Goal: Information Seeking & Learning: Learn about a topic

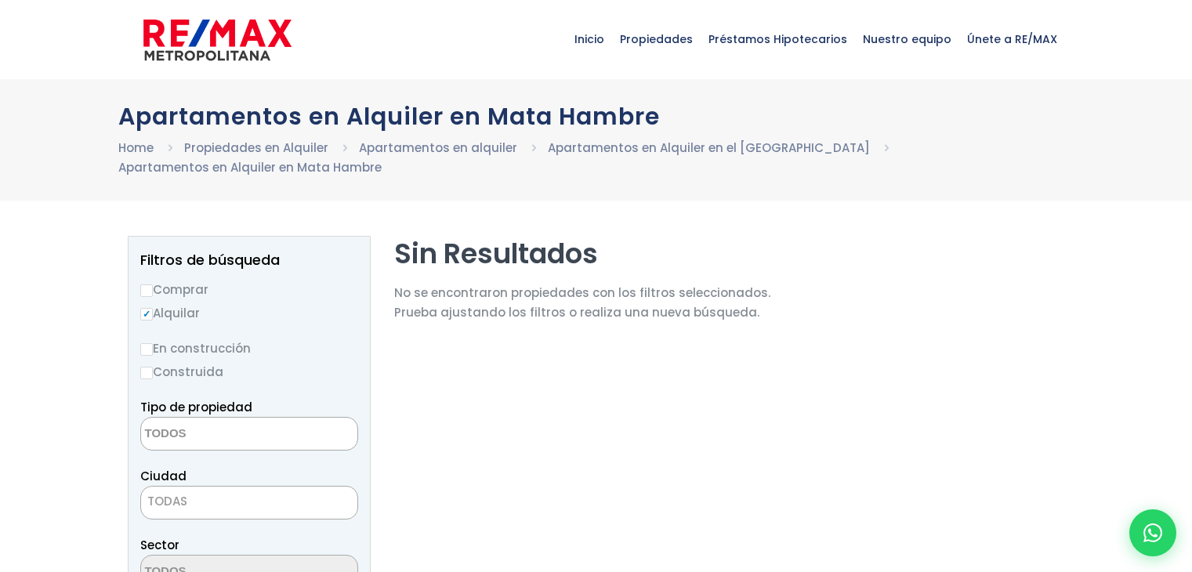
select select
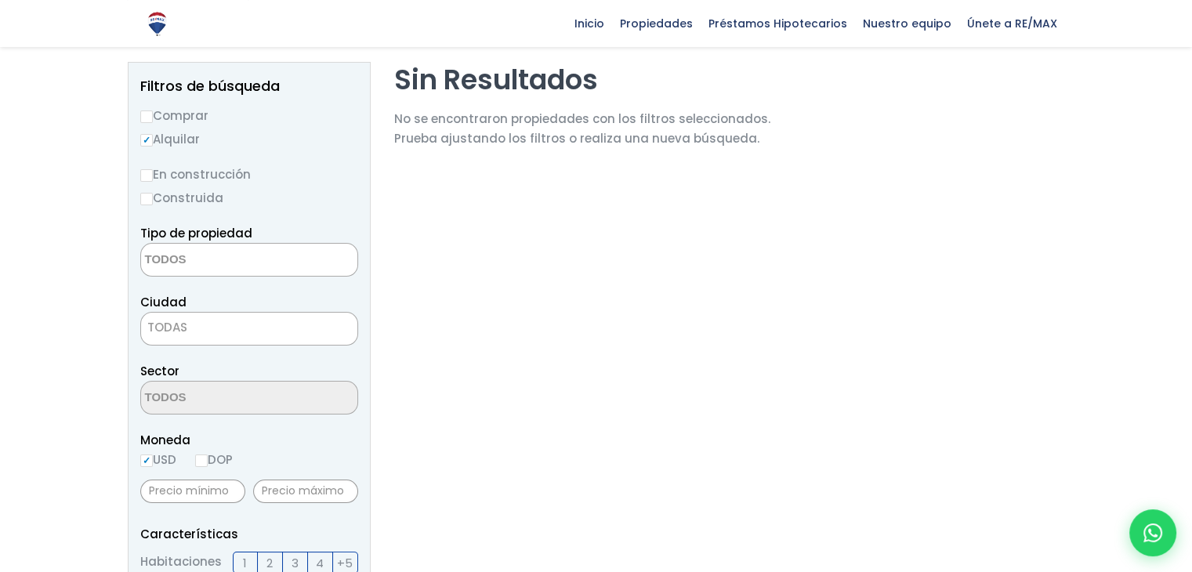
scroll to position [169, 0]
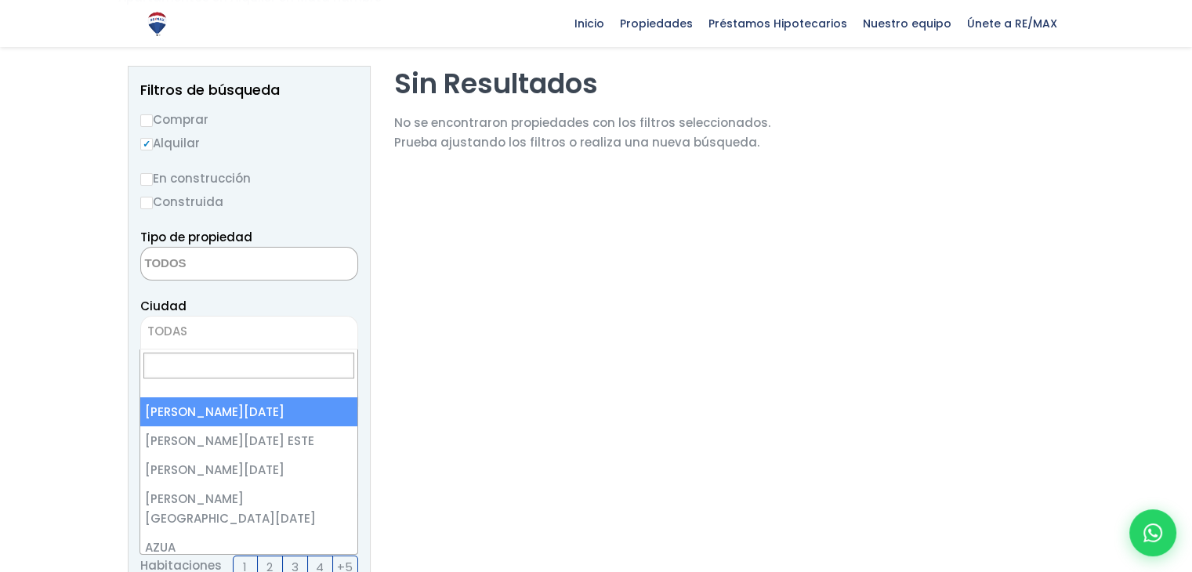
click at [219, 333] on span "TODAS" at bounding box center [249, 331] width 216 height 22
select select "1"
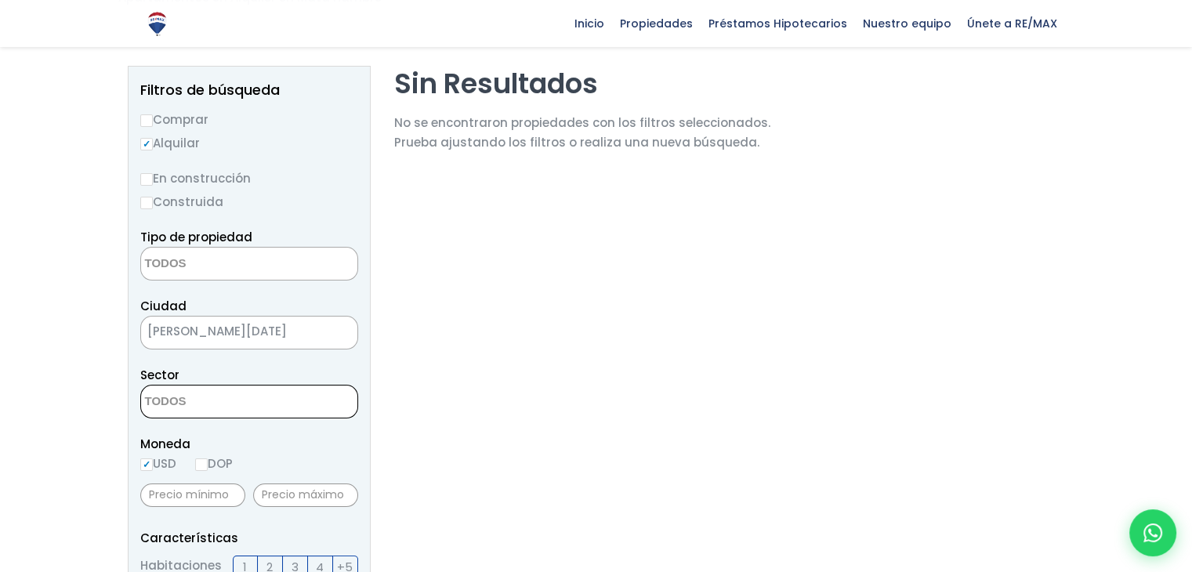
click at [227, 407] on textarea "Search" at bounding box center [217, 402] width 152 height 34
click at [207, 464] on input "DOP" at bounding box center [201, 464] width 13 height 13
radio input "true"
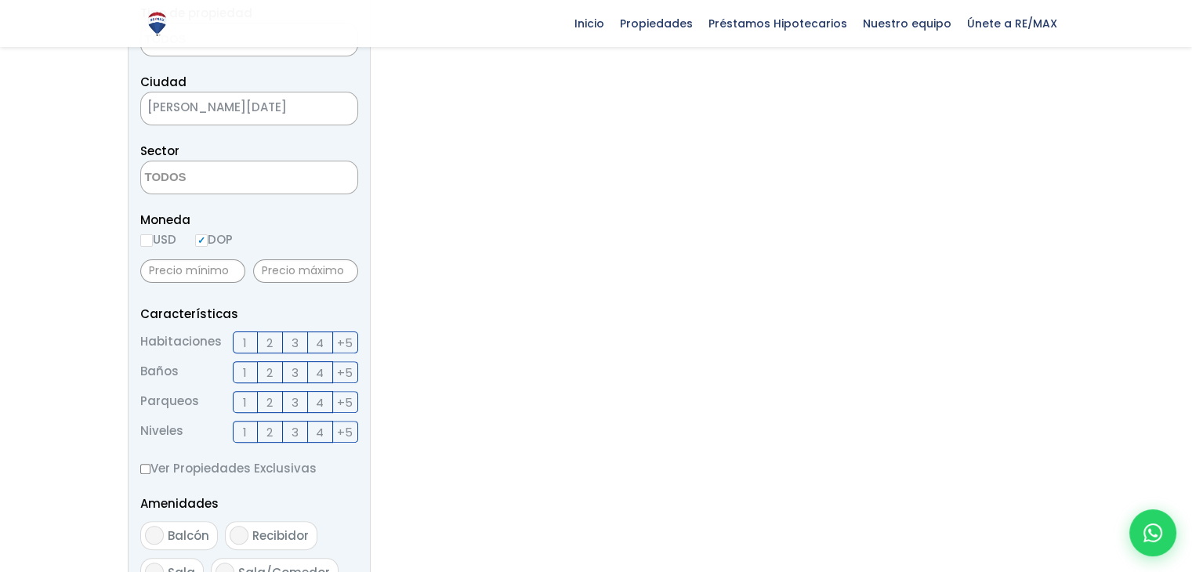
scroll to position [400, 0]
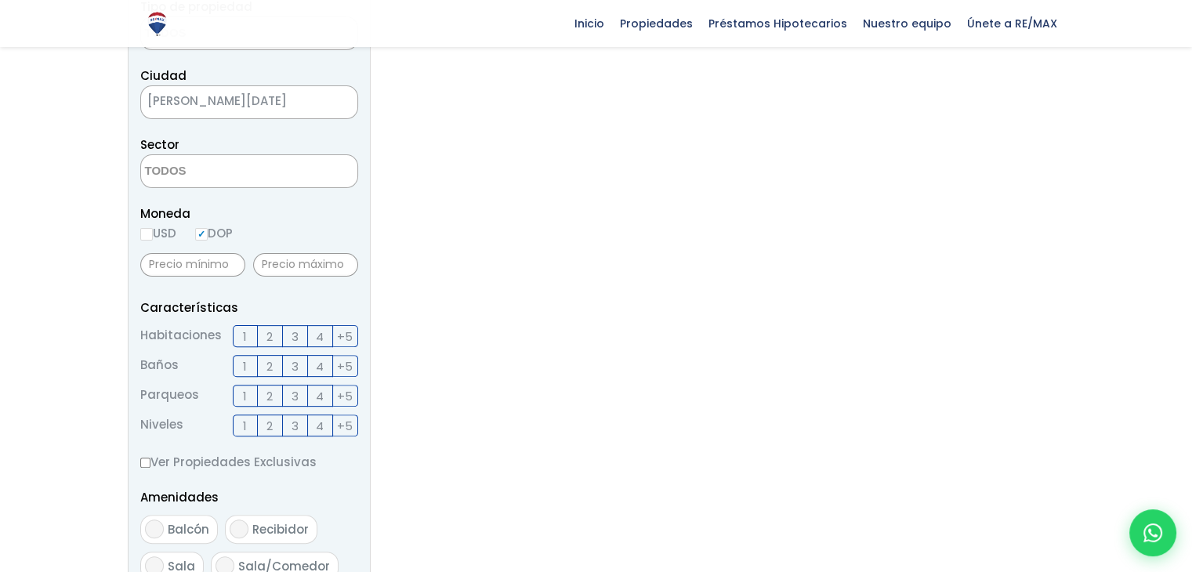
click at [241, 338] on label "1" at bounding box center [245, 336] width 25 height 22
click at [0, 0] on input "1" at bounding box center [0, 0] width 0 height 0
click at [244, 368] on span "1" at bounding box center [245, 366] width 4 height 20
click at [0, 0] on input "1" at bounding box center [0, 0] width 0 height 0
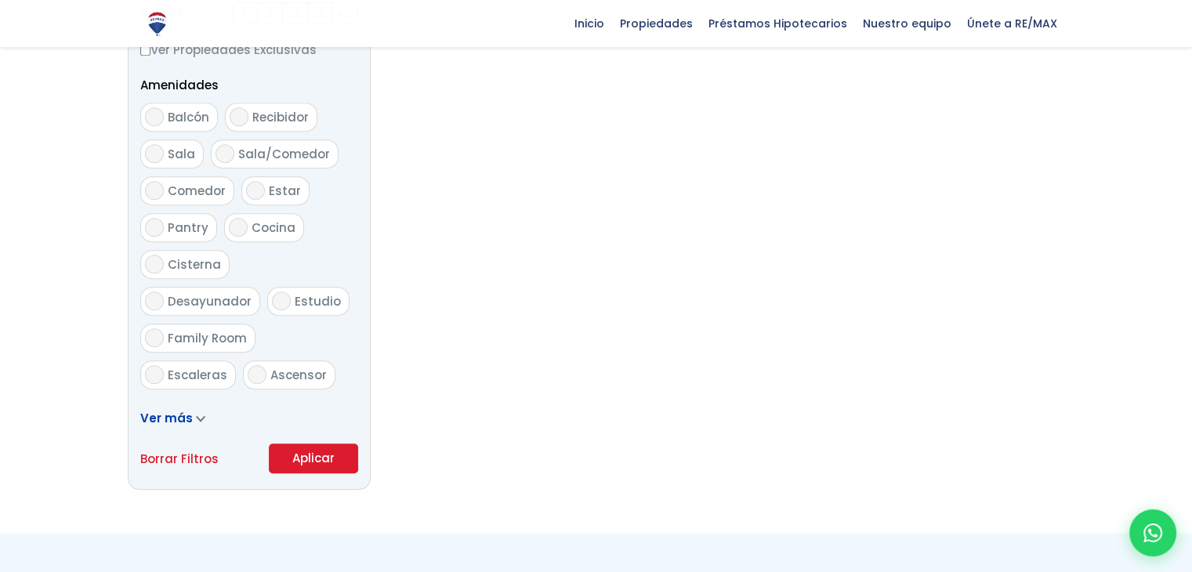
scroll to position [835, 0]
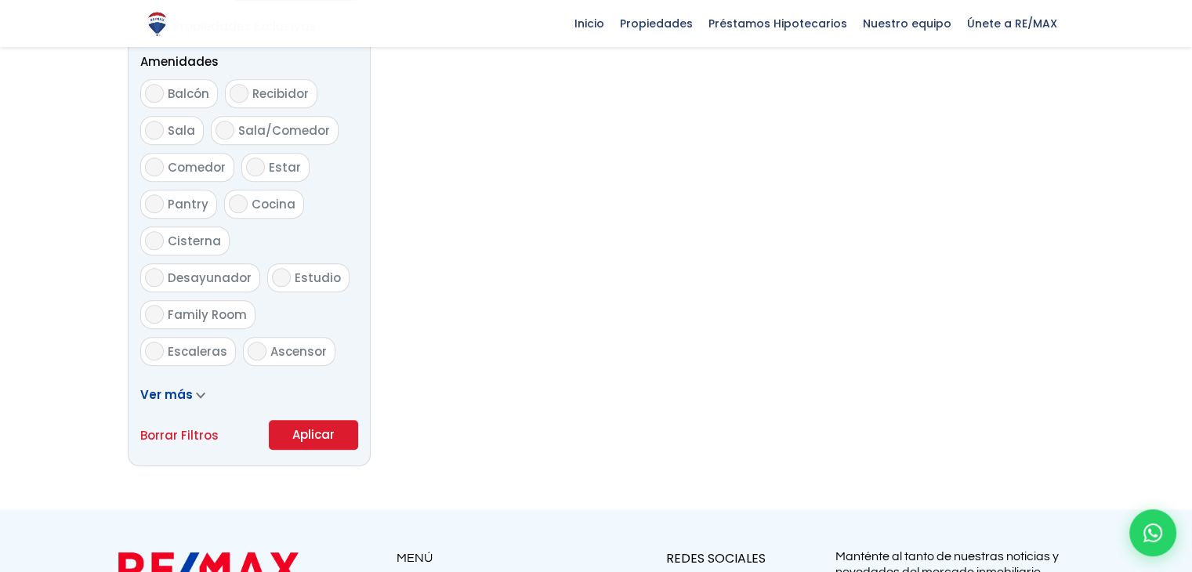
click at [330, 435] on button "Aplicar" at bounding box center [313, 435] width 89 height 30
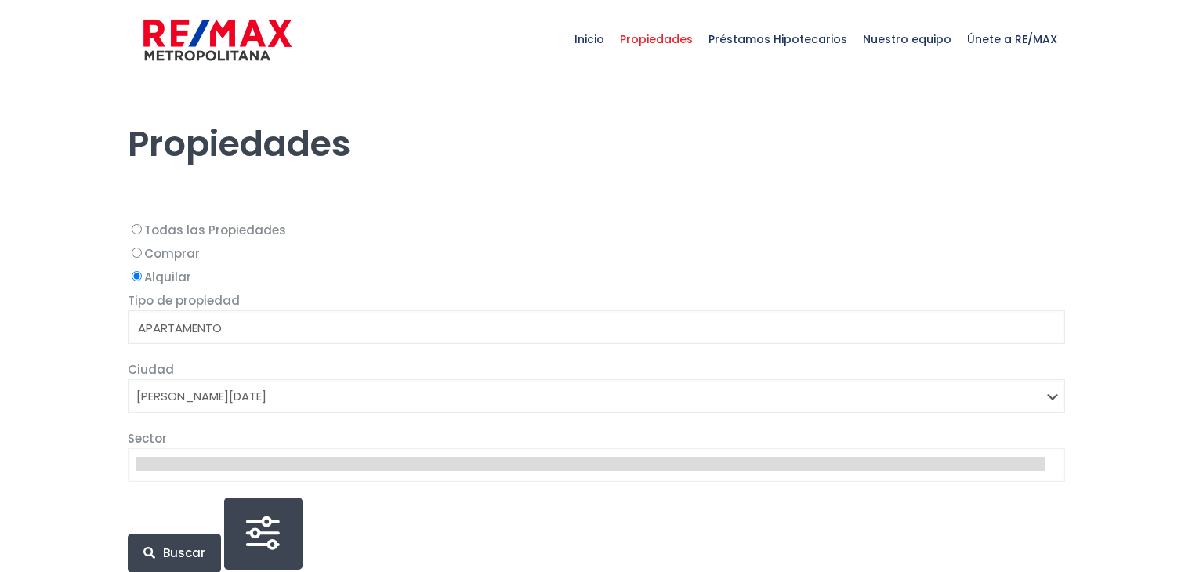
select select
select select "1"
select select
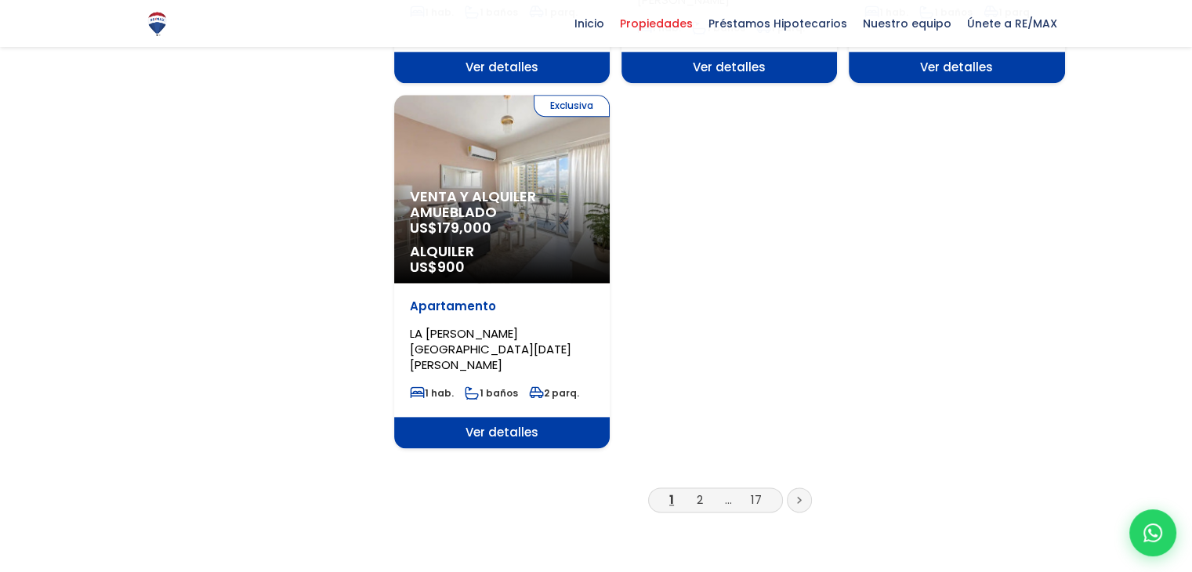
scroll to position [1964, 0]
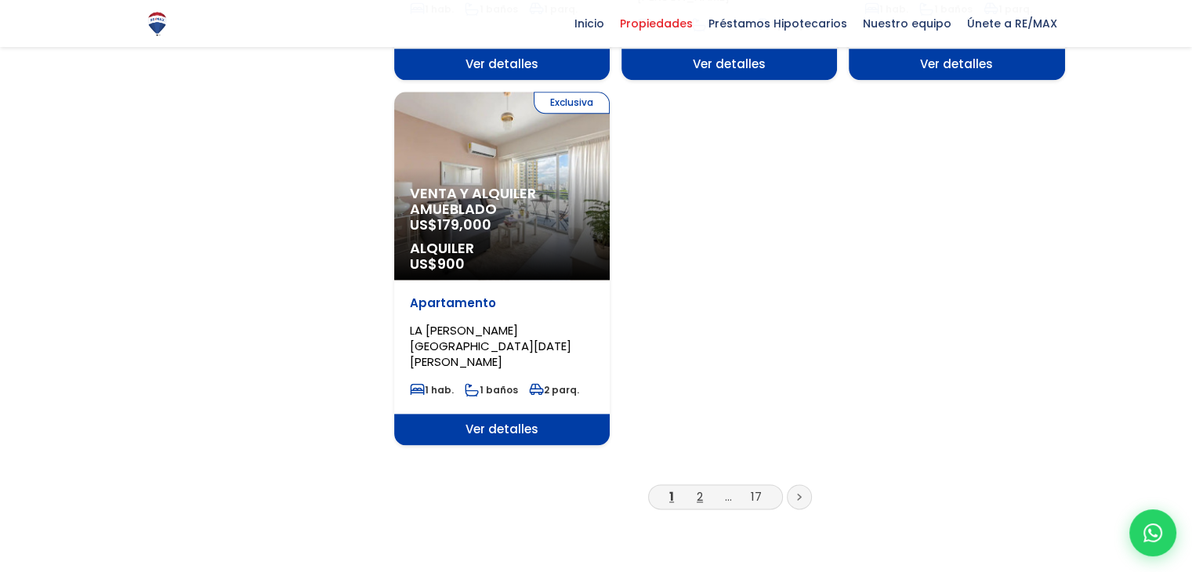
click at [702, 488] on link "2" at bounding box center [700, 496] width 6 height 16
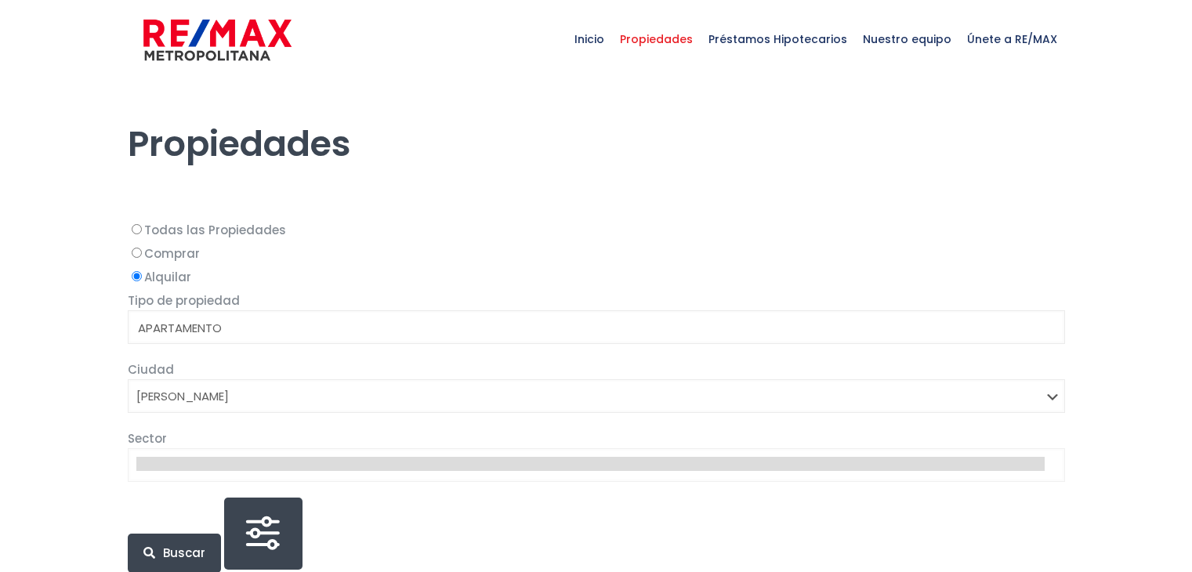
select select
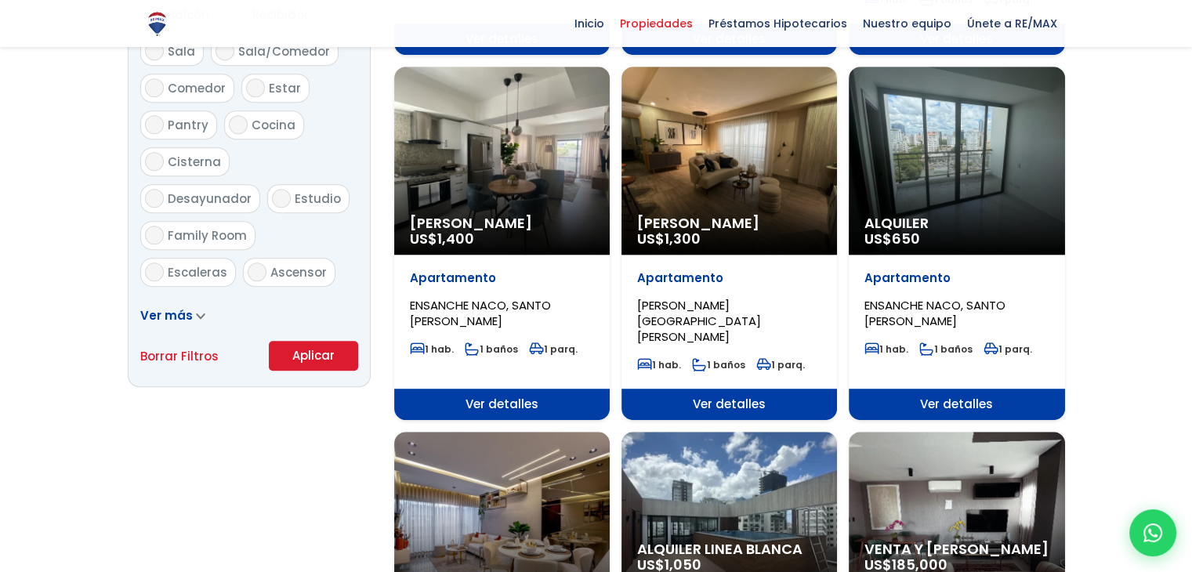
scroll to position [906, 0]
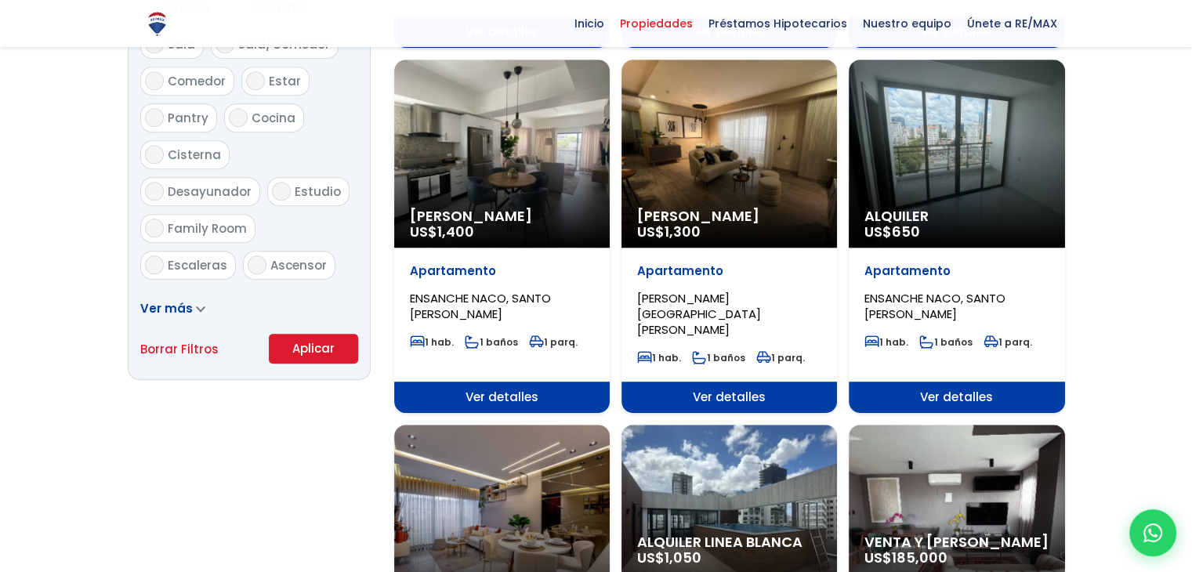
click at [190, 314] on link "Ver más" at bounding box center [172, 308] width 65 height 16
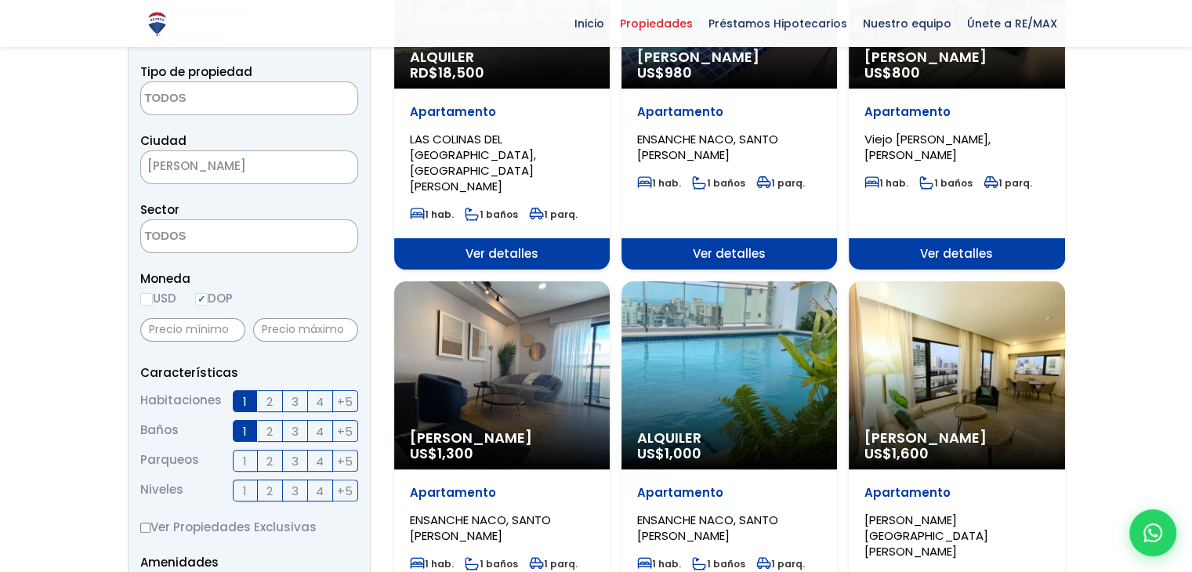
scroll to position [316, 0]
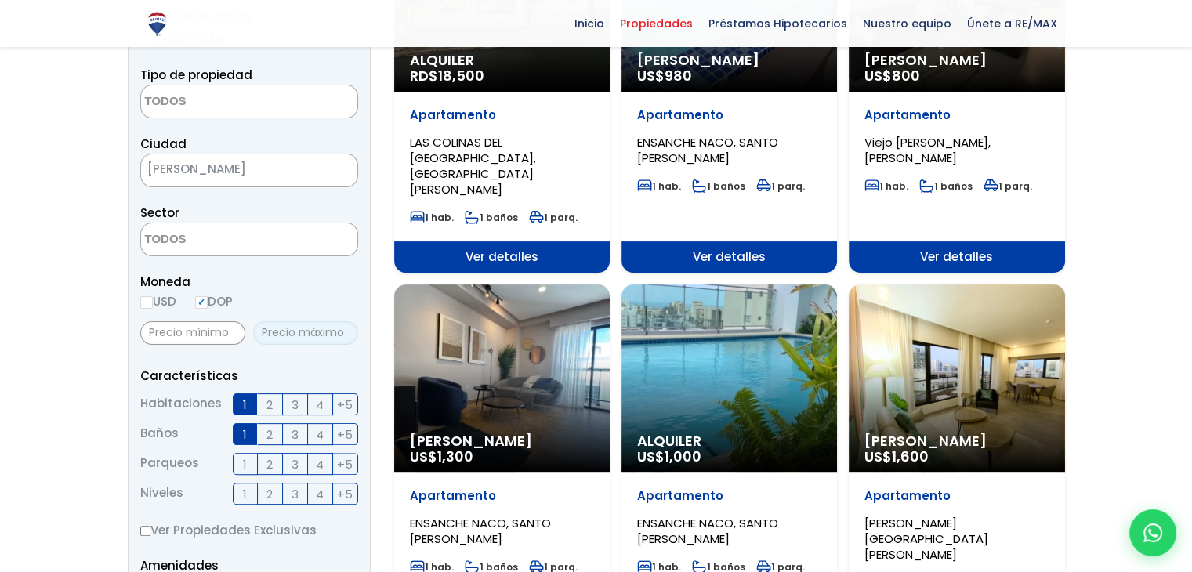
click at [310, 338] on input "text" at bounding box center [305, 333] width 105 height 24
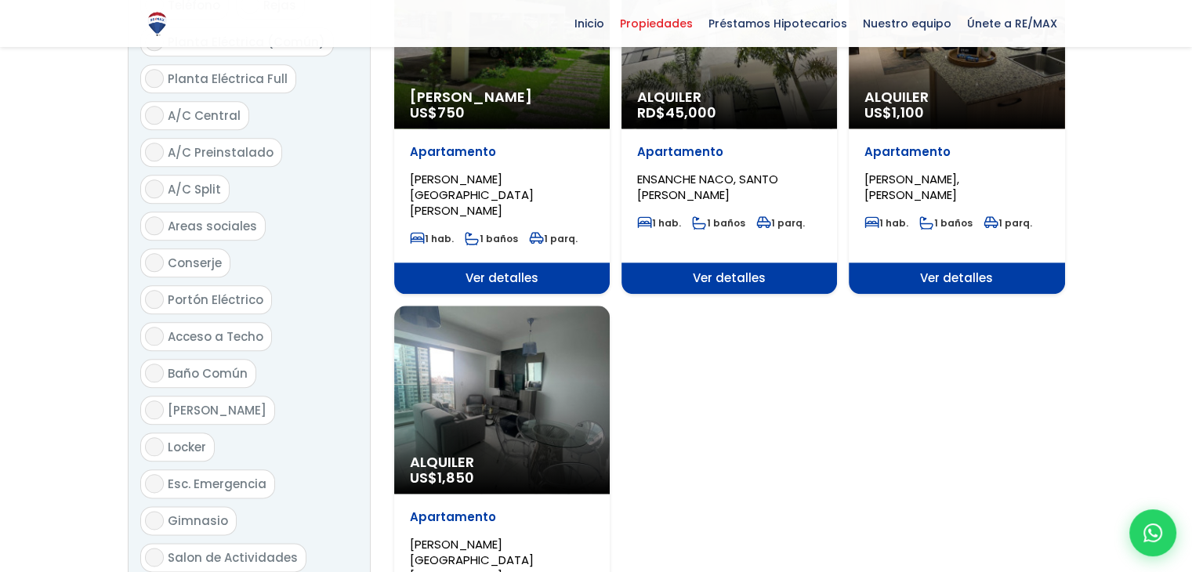
scroll to position [1787, 0]
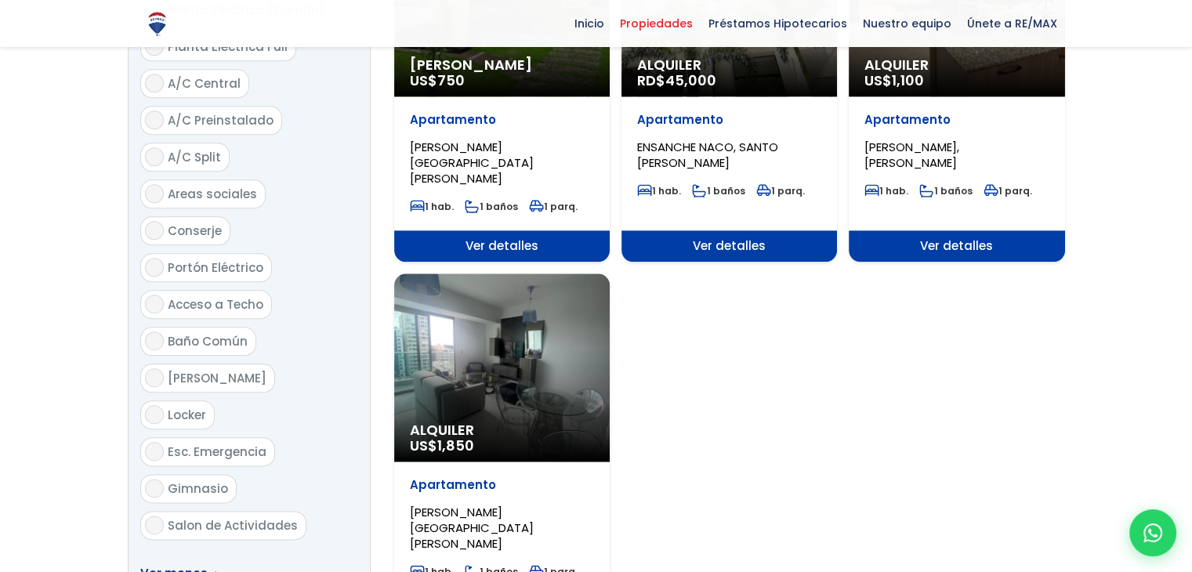
type input "16,000"
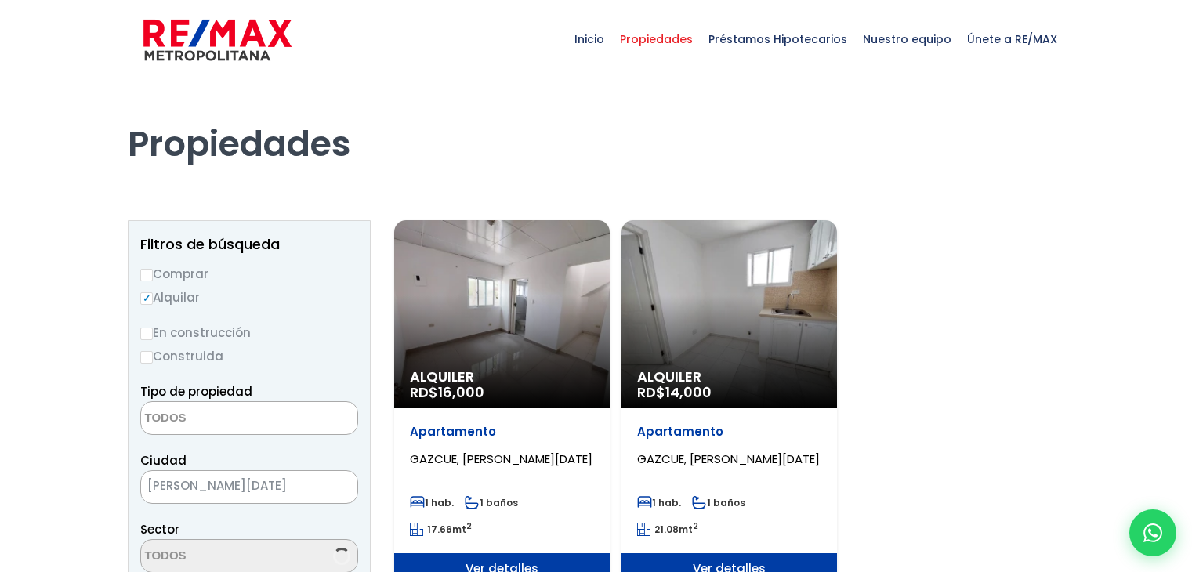
select select
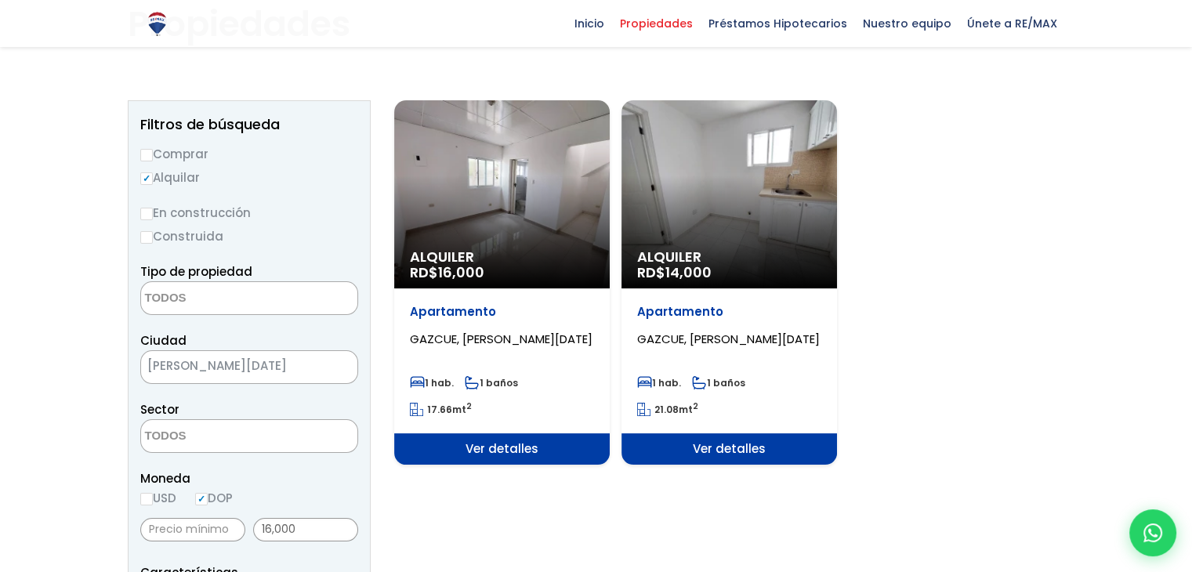
scroll to position [94, 0]
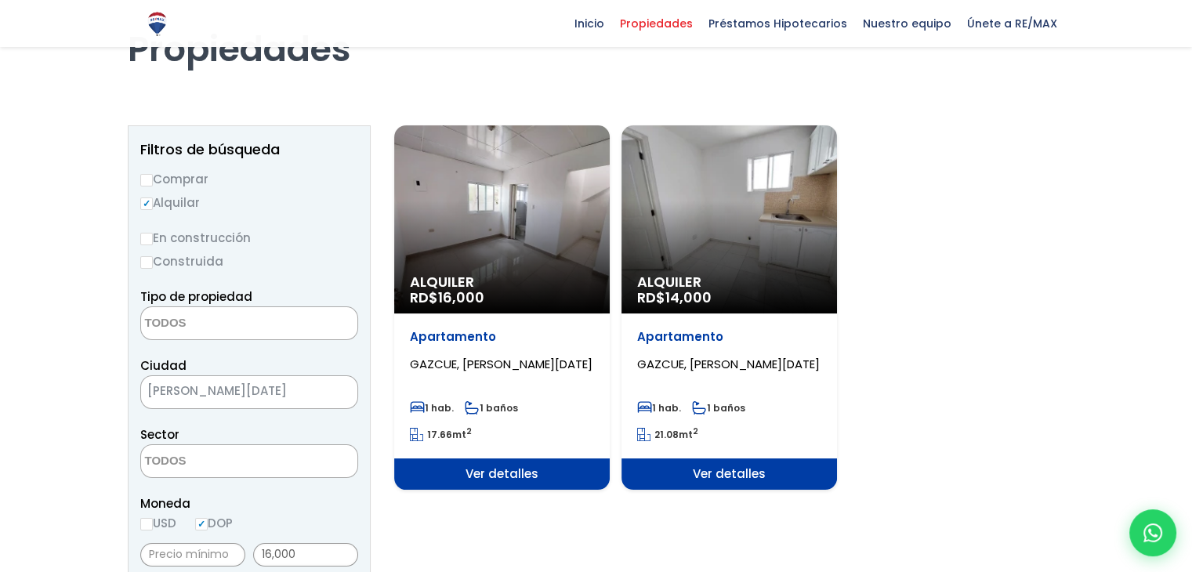
click at [692, 476] on span "Ver detalles" at bounding box center [728, 473] width 215 height 31
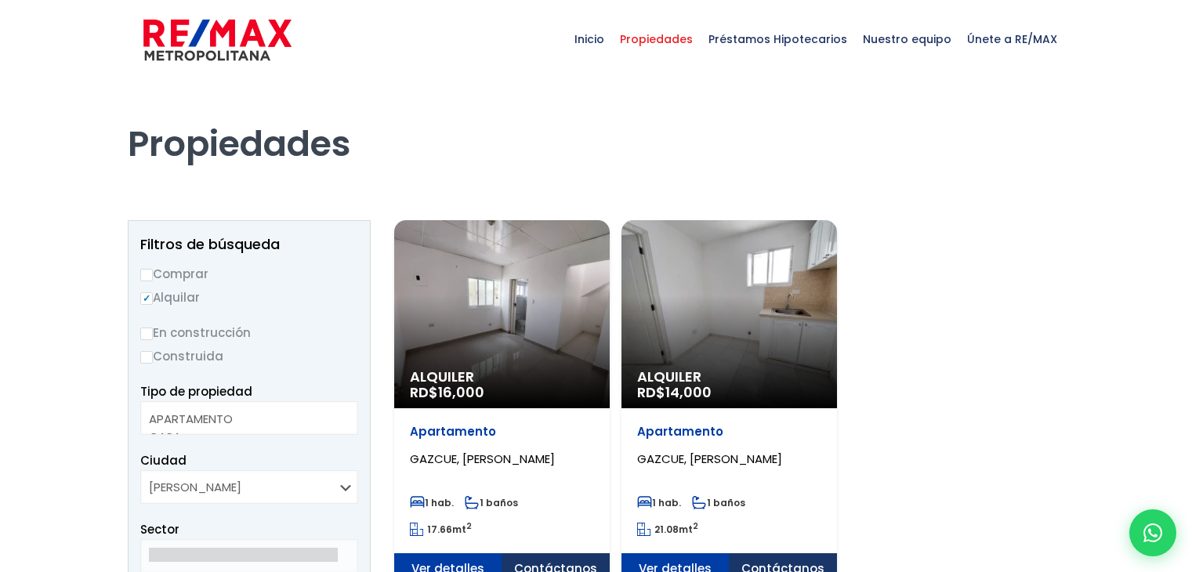
select select
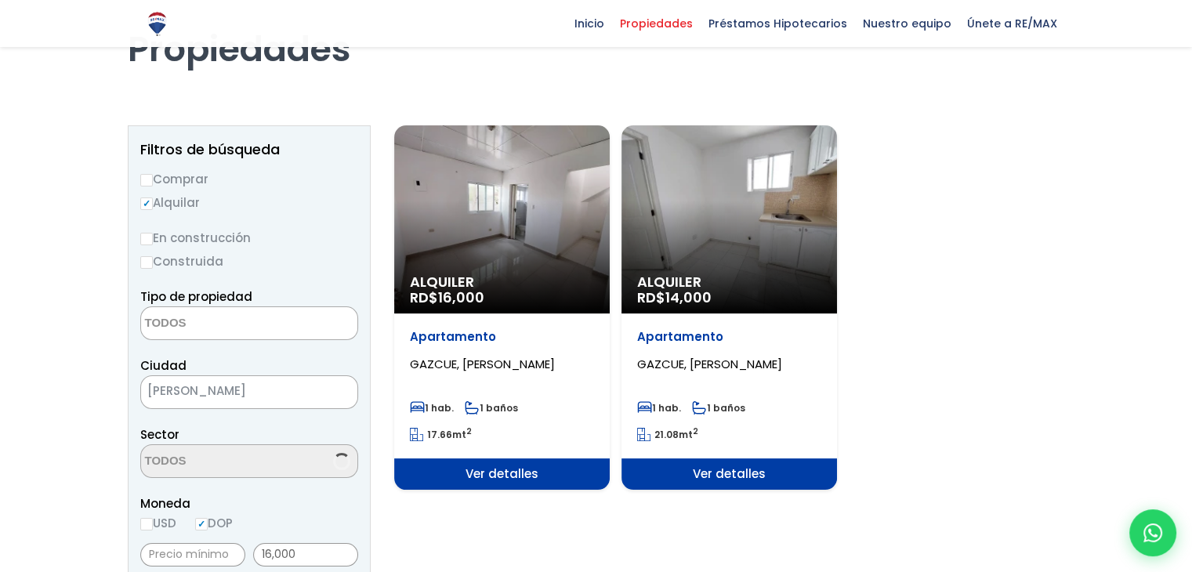
scroll to position [94, 0]
click at [476, 481] on span "Ver detalles" at bounding box center [501, 473] width 215 height 31
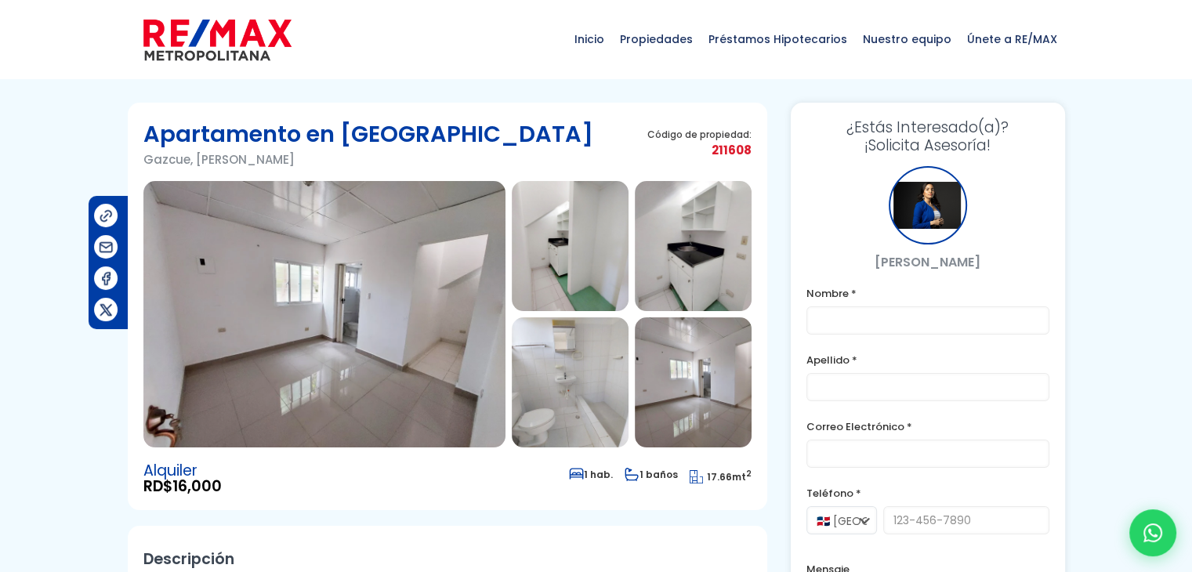
click at [476, 344] on img at bounding box center [324, 314] width 362 height 266
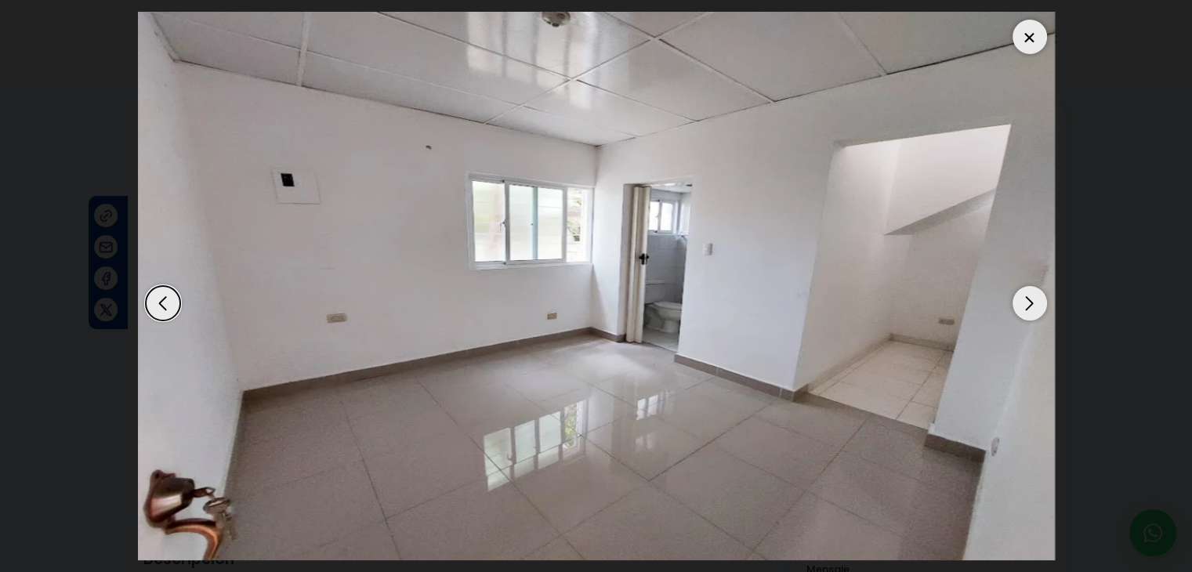
click at [1020, 296] on div "Next slide" at bounding box center [1029, 303] width 34 height 34
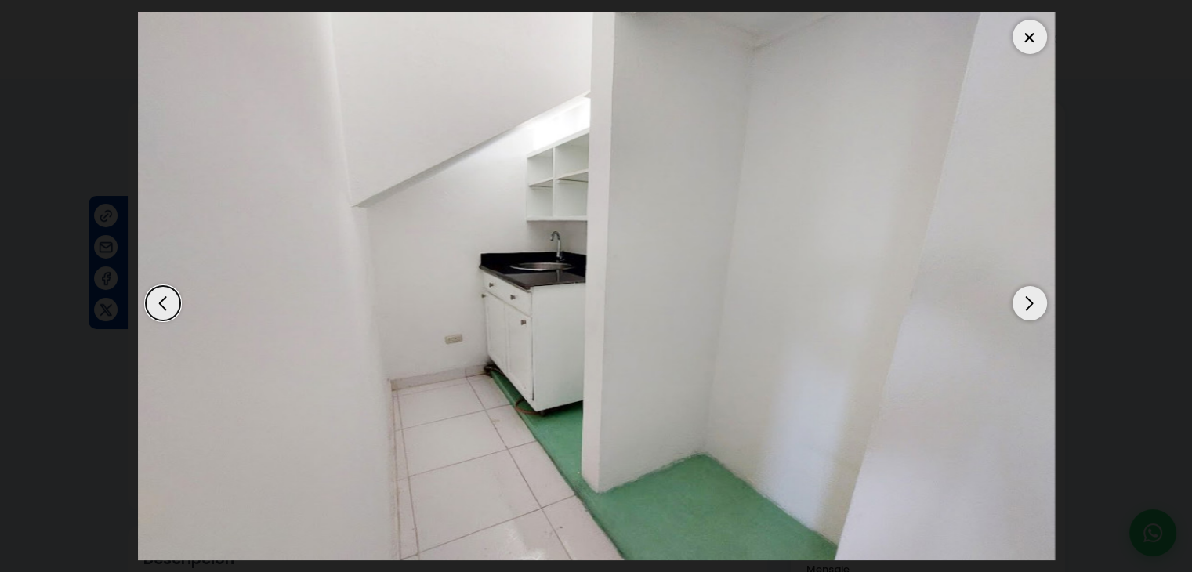
click at [1020, 296] on div "Next slide" at bounding box center [1029, 303] width 34 height 34
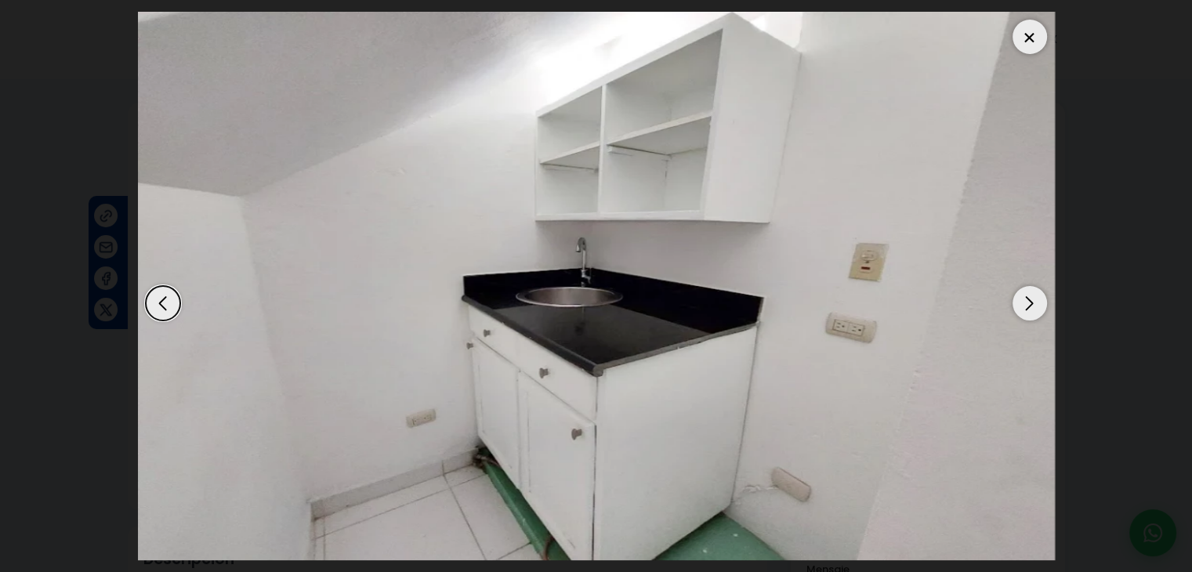
click at [1020, 296] on div "Next slide" at bounding box center [1029, 303] width 34 height 34
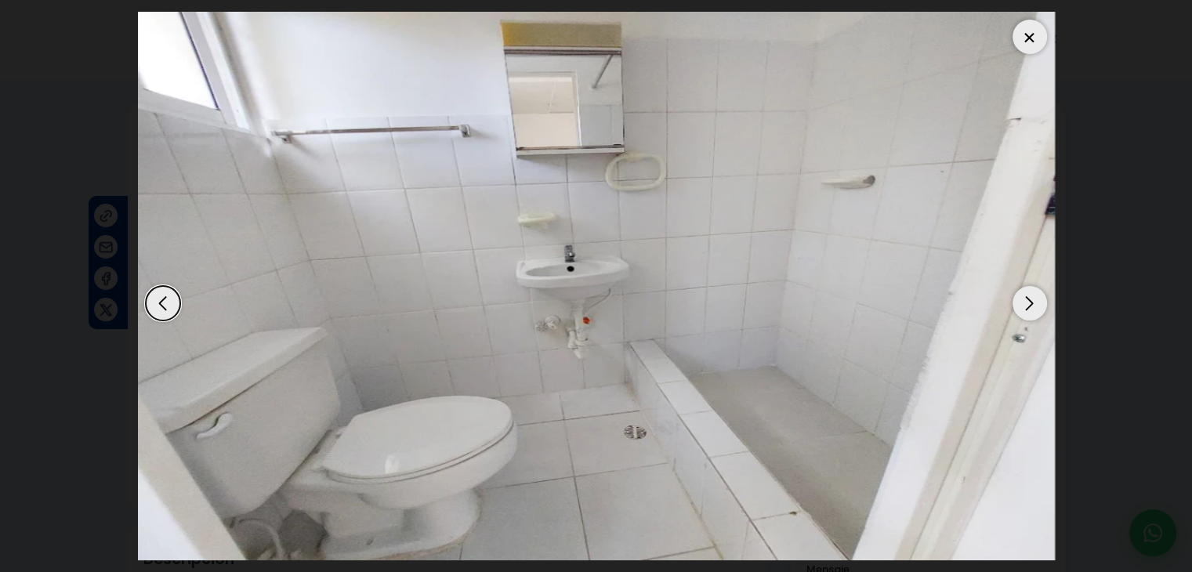
click at [1020, 296] on div "Next slide" at bounding box center [1029, 303] width 34 height 34
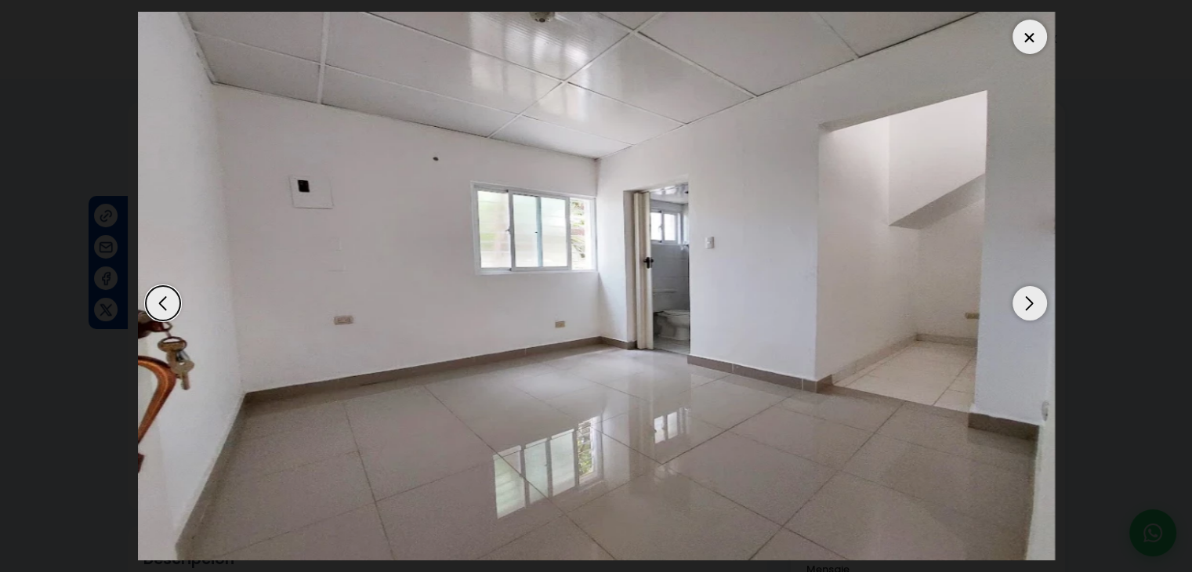
click at [1020, 296] on div "Next slide" at bounding box center [1029, 303] width 34 height 34
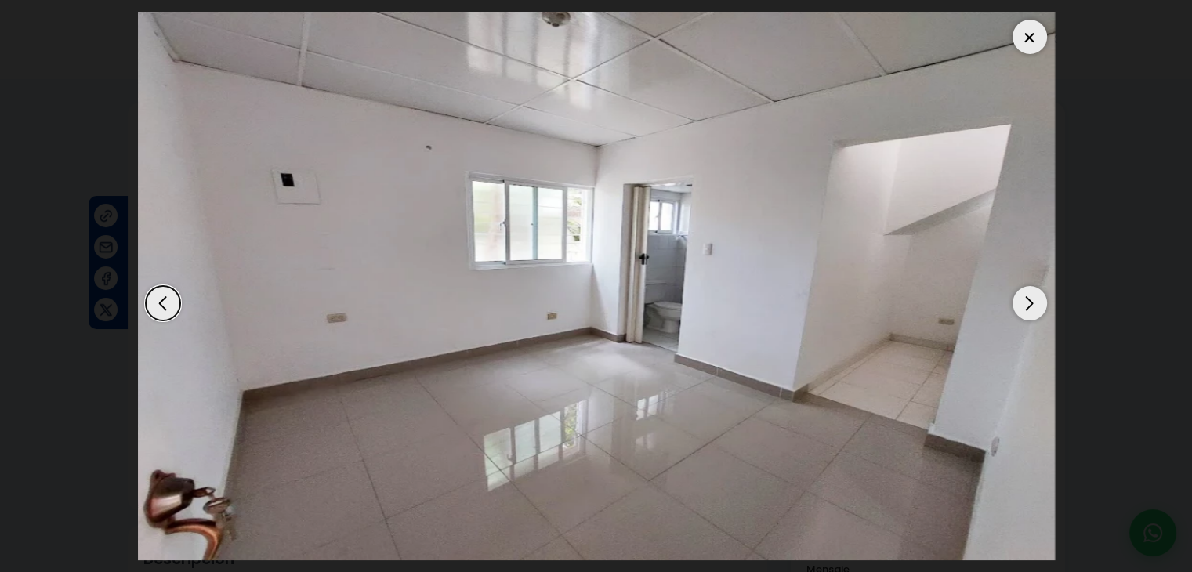
click at [1020, 296] on div "Next slide" at bounding box center [1029, 303] width 34 height 34
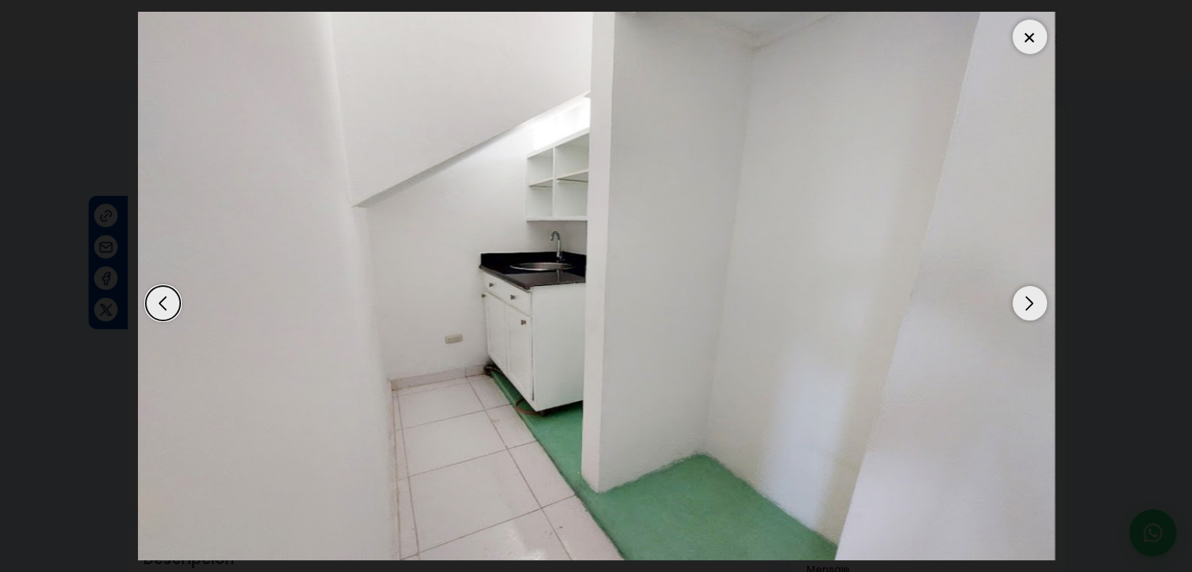
click at [1020, 296] on div "Next slide" at bounding box center [1029, 303] width 34 height 34
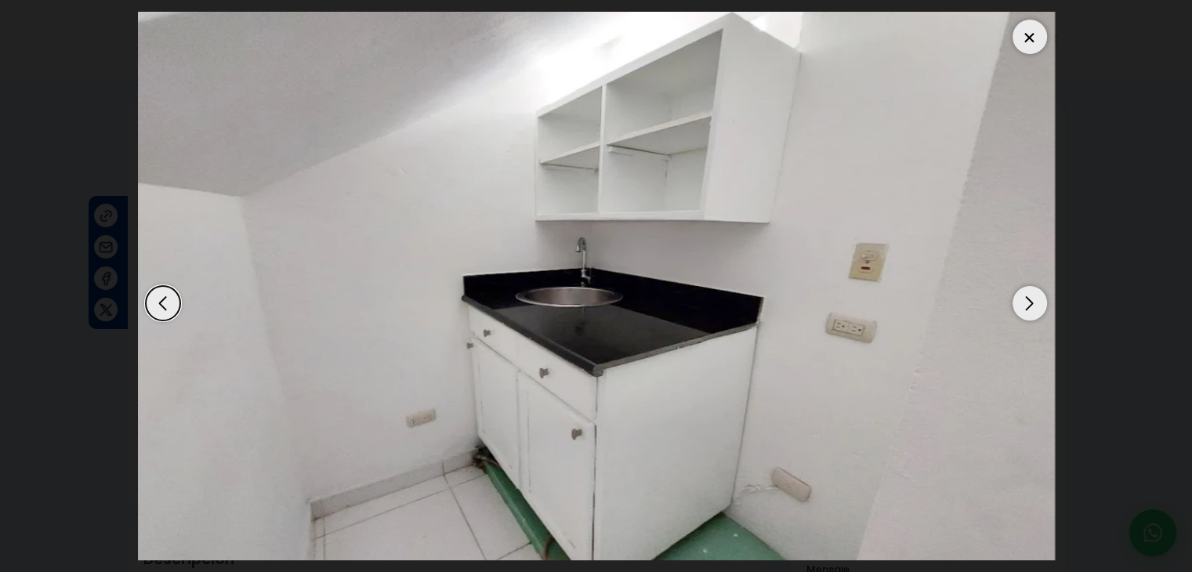
click at [1020, 296] on div "Next slide" at bounding box center [1029, 303] width 34 height 34
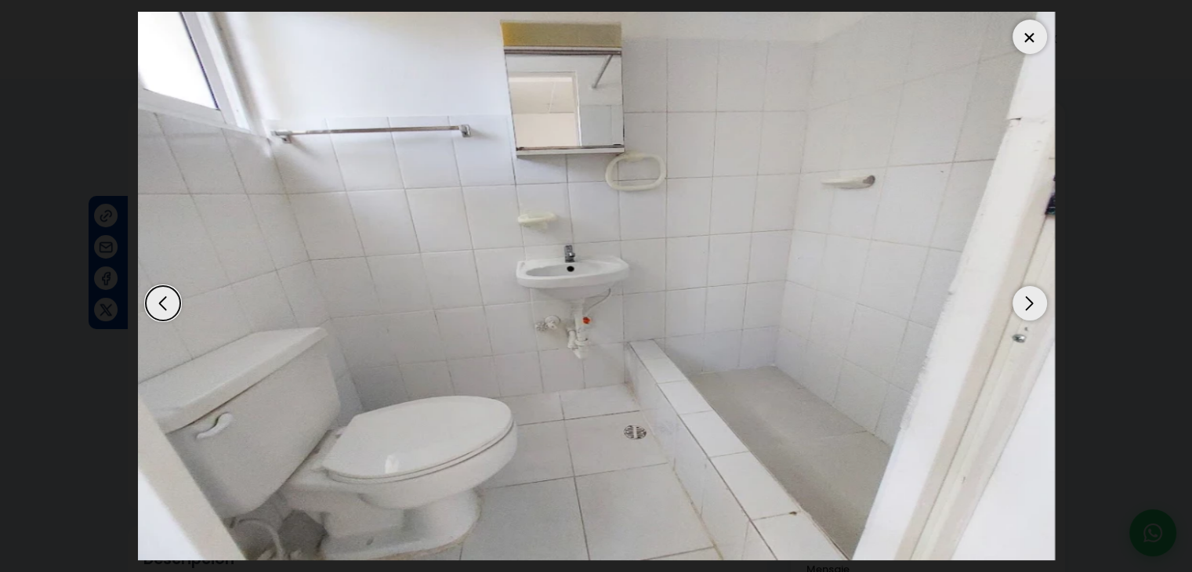
click at [1029, 38] on div at bounding box center [1029, 37] width 34 height 34
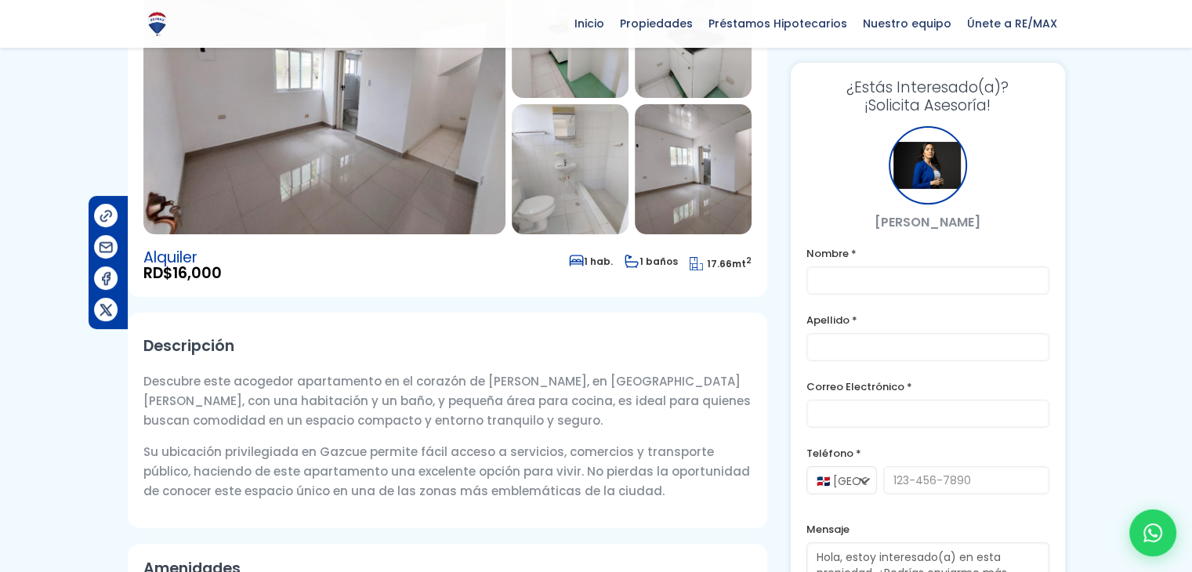
scroll to position [264, 0]
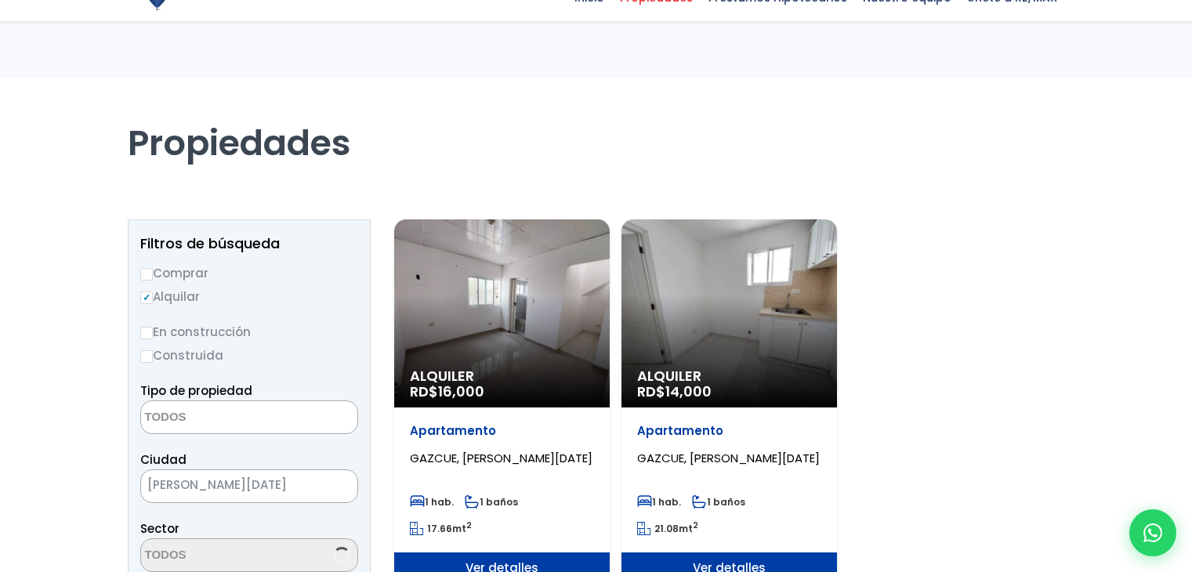
select select
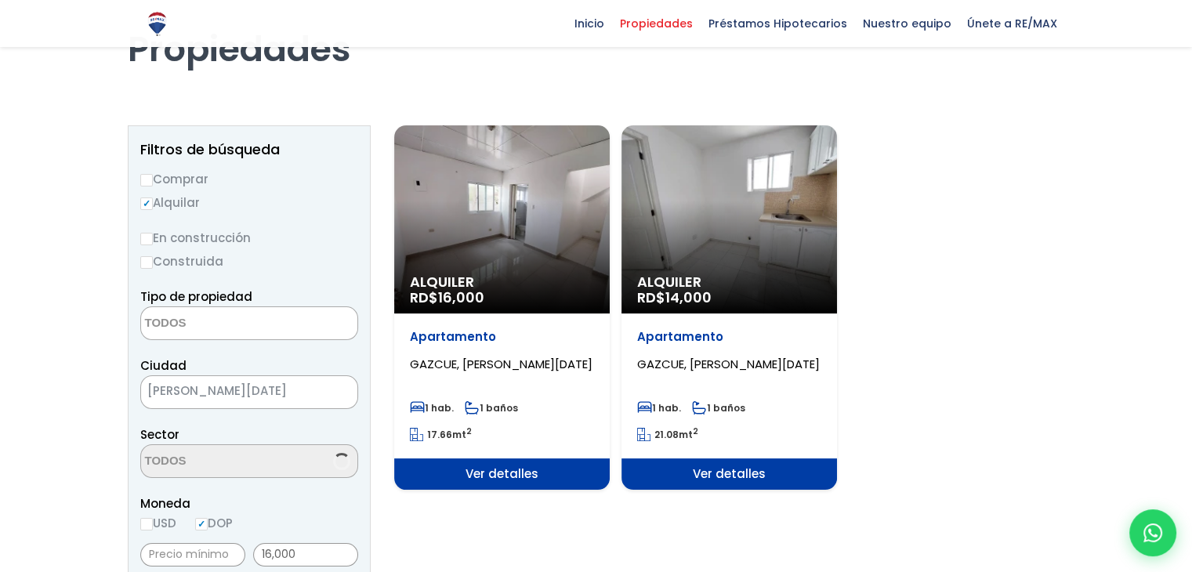
scroll to position [94, 0]
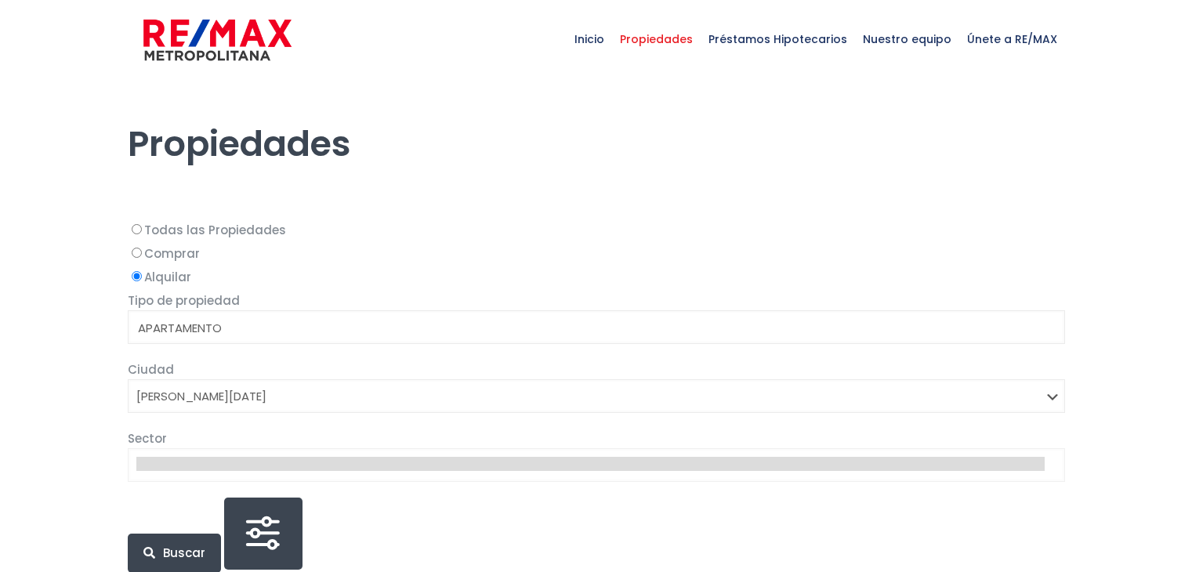
select select
select select "1"
select select
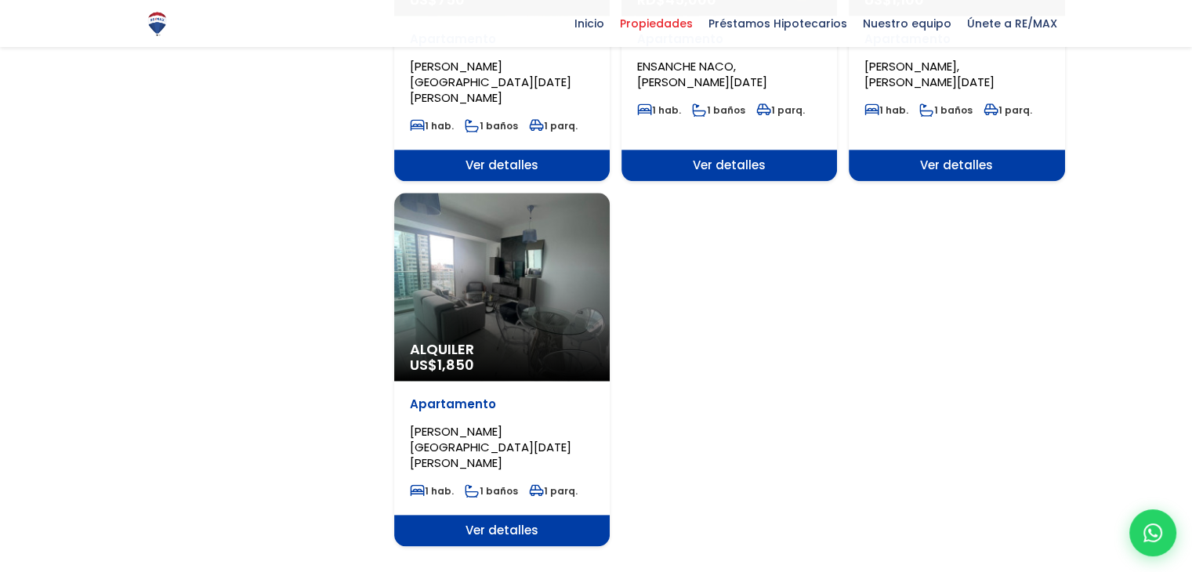
scroll to position [1850, 0]
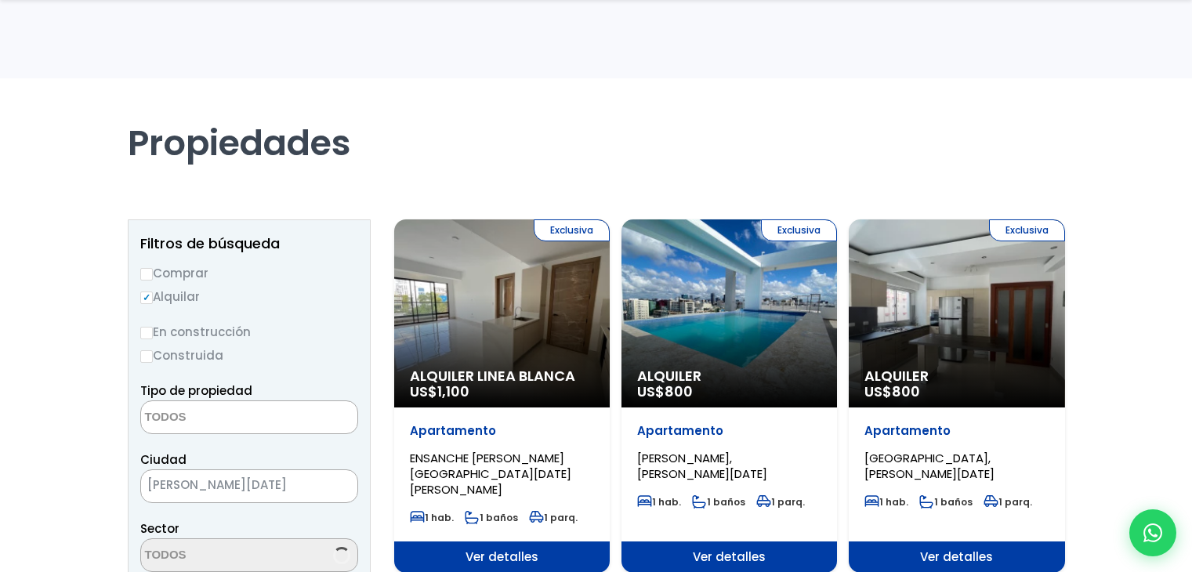
select select
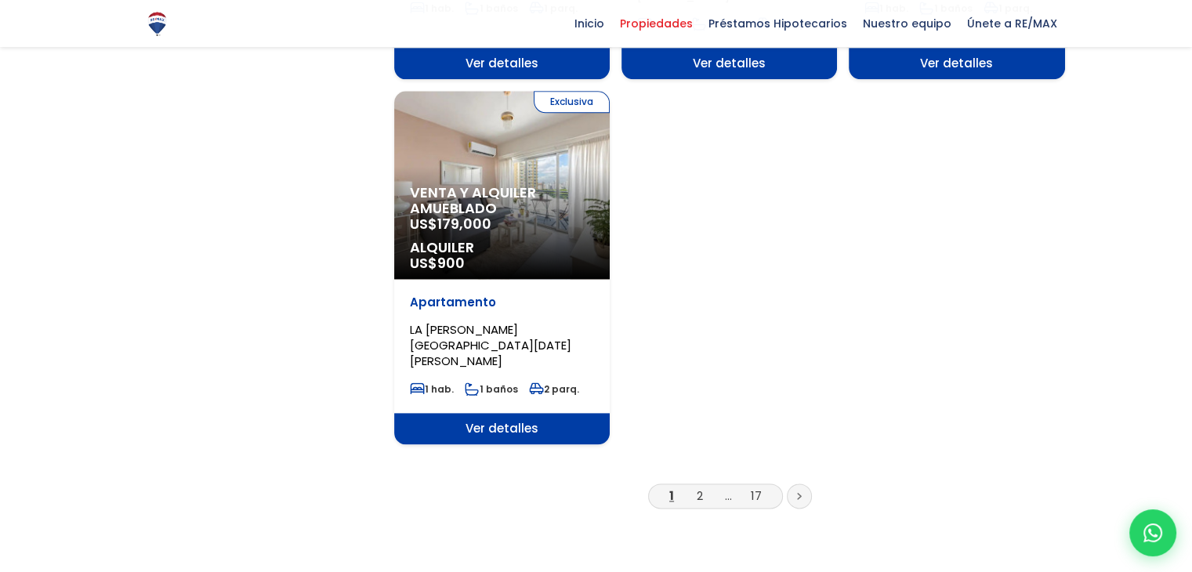
scroll to position [1964, 0]
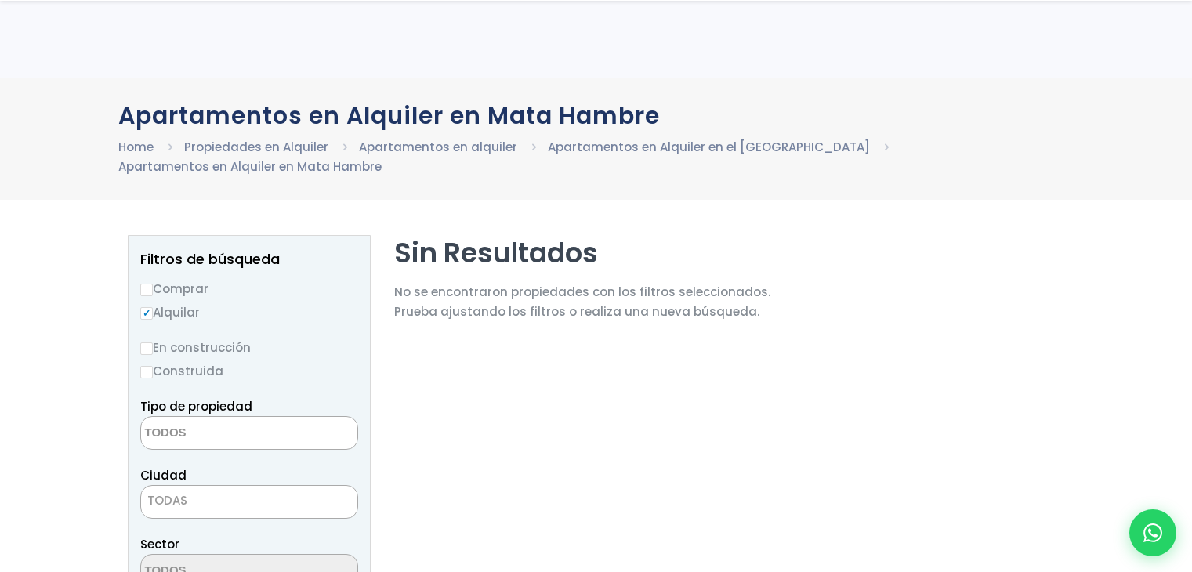
select select
select select "1"
